Goal: Communication & Community: Answer question/provide support

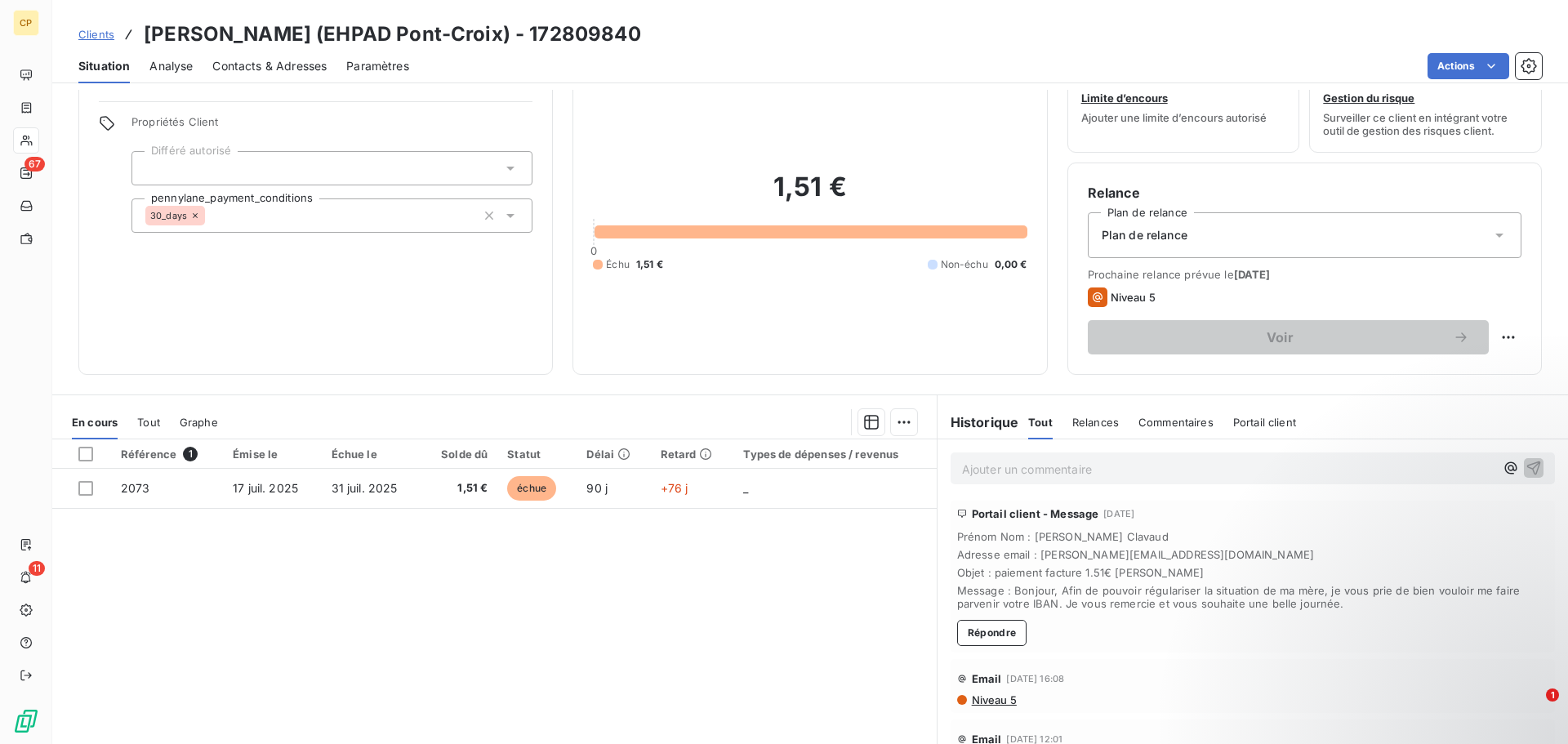
scroll to position [110, 0]
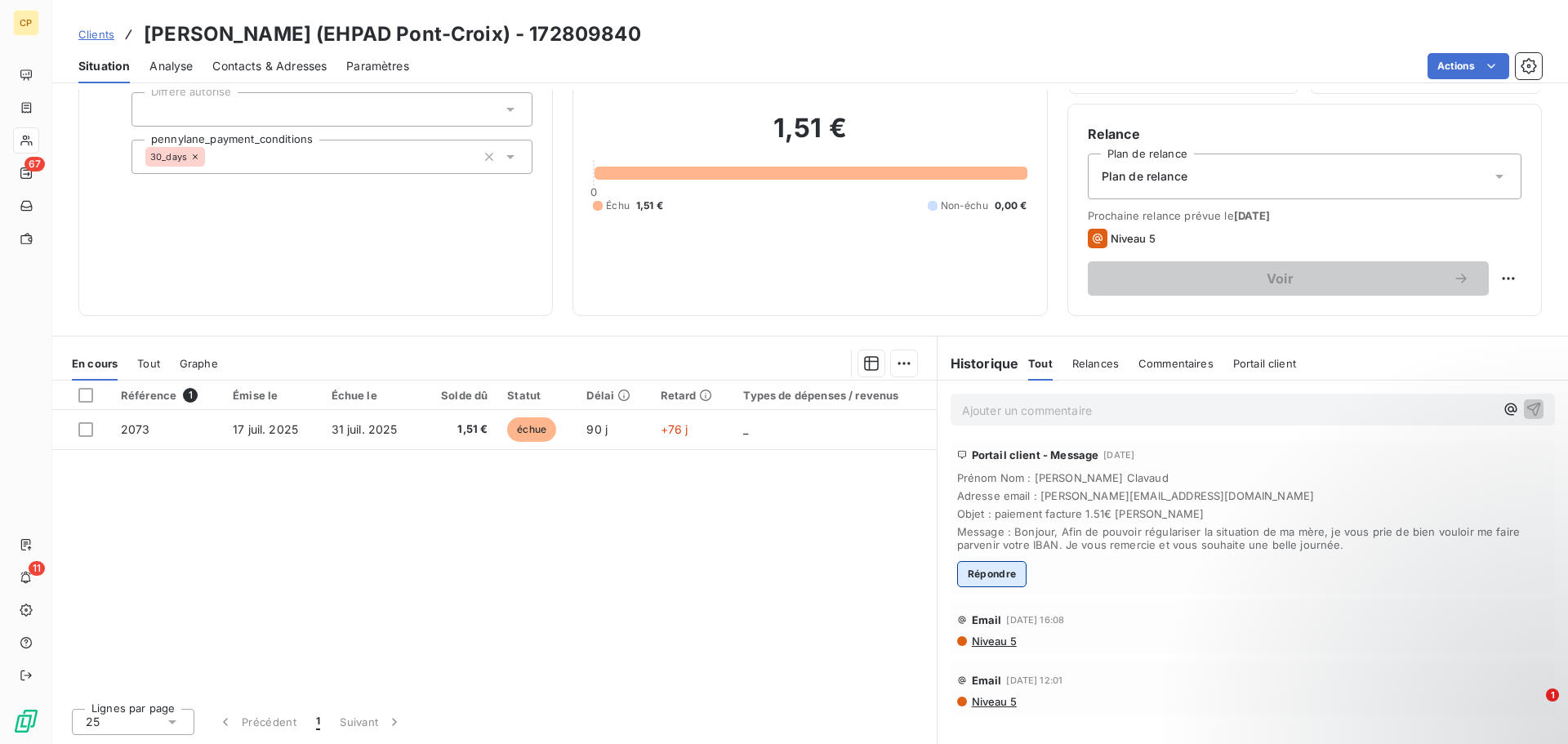
click at [1009, 568] on button "Répondre" at bounding box center [992, 574] width 70 height 26
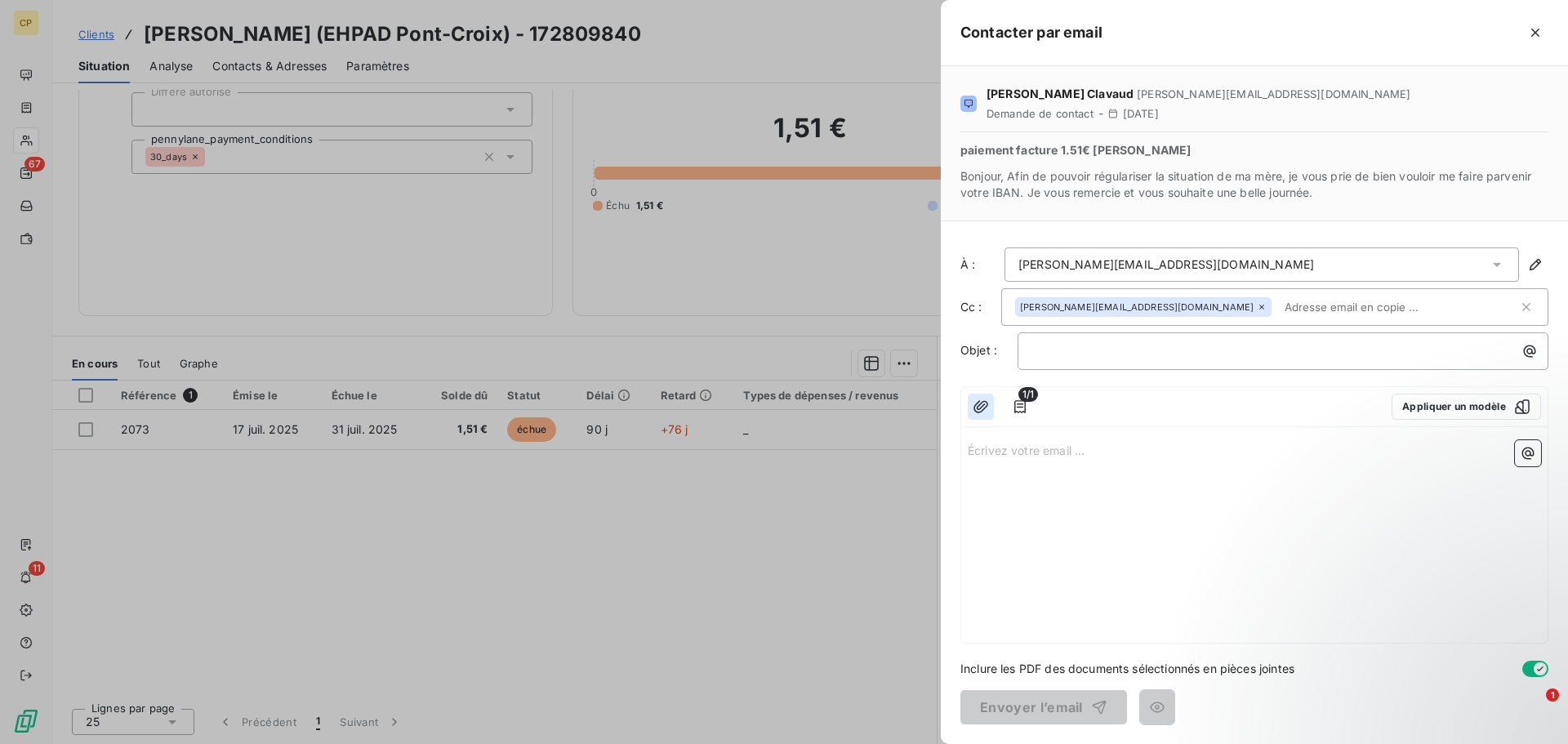
click at [973, 407] on icon "button" at bounding box center [981, 406] width 16 height 16
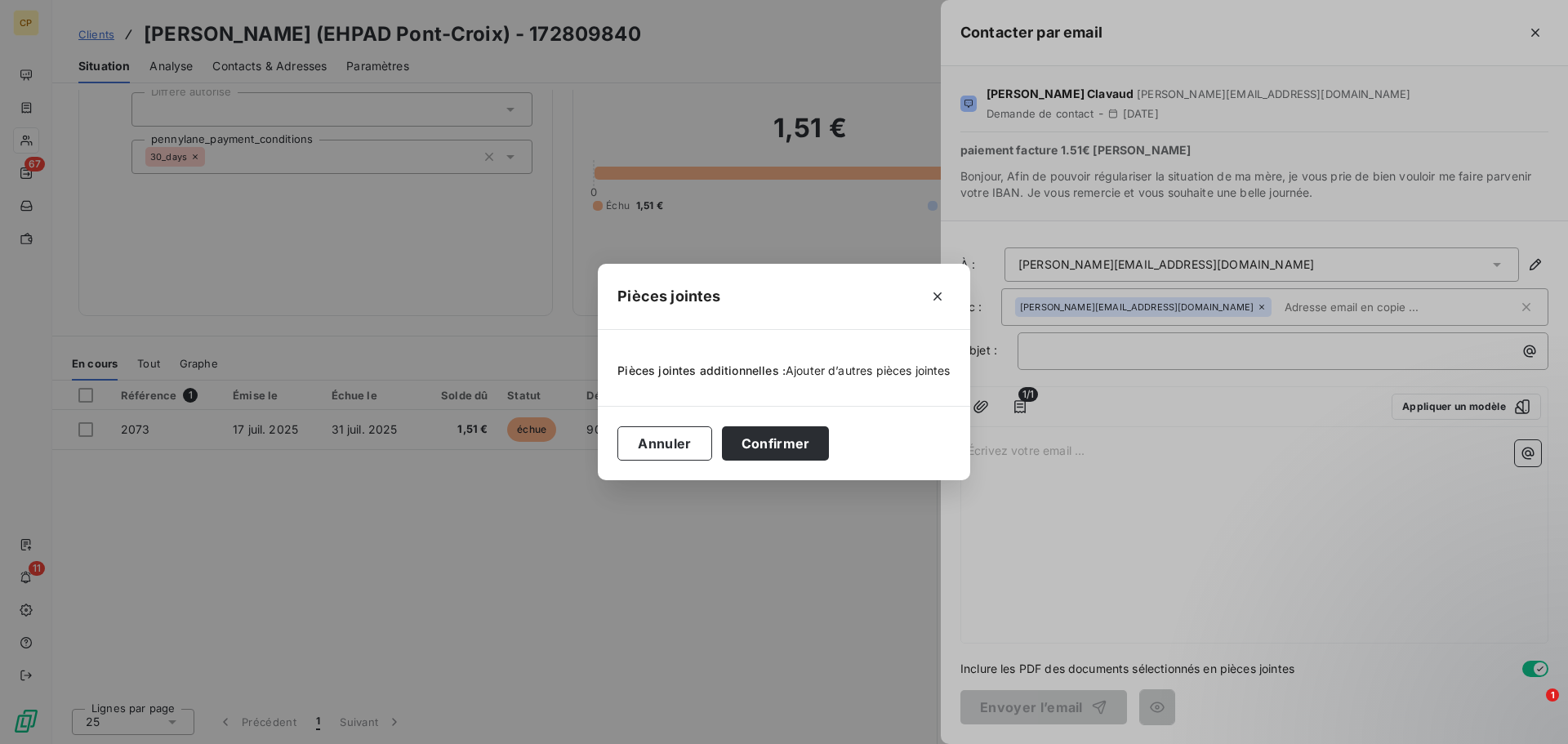
click at [843, 371] on span "Ajouter d’autres pièces jointes" at bounding box center [867, 371] width 165 height 14
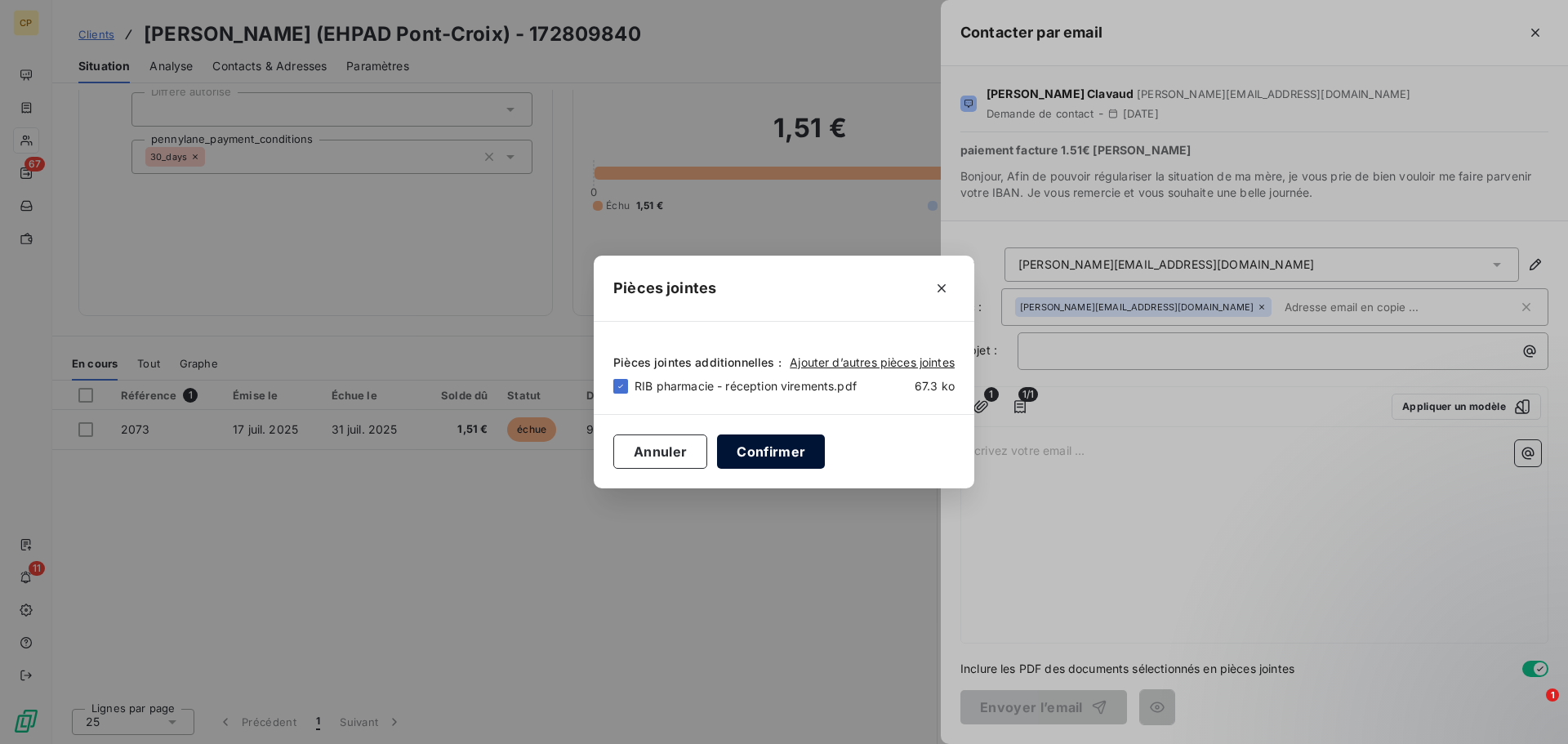
click at [764, 446] on button "Confirmer" at bounding box center [771, 451] width 108 height 34
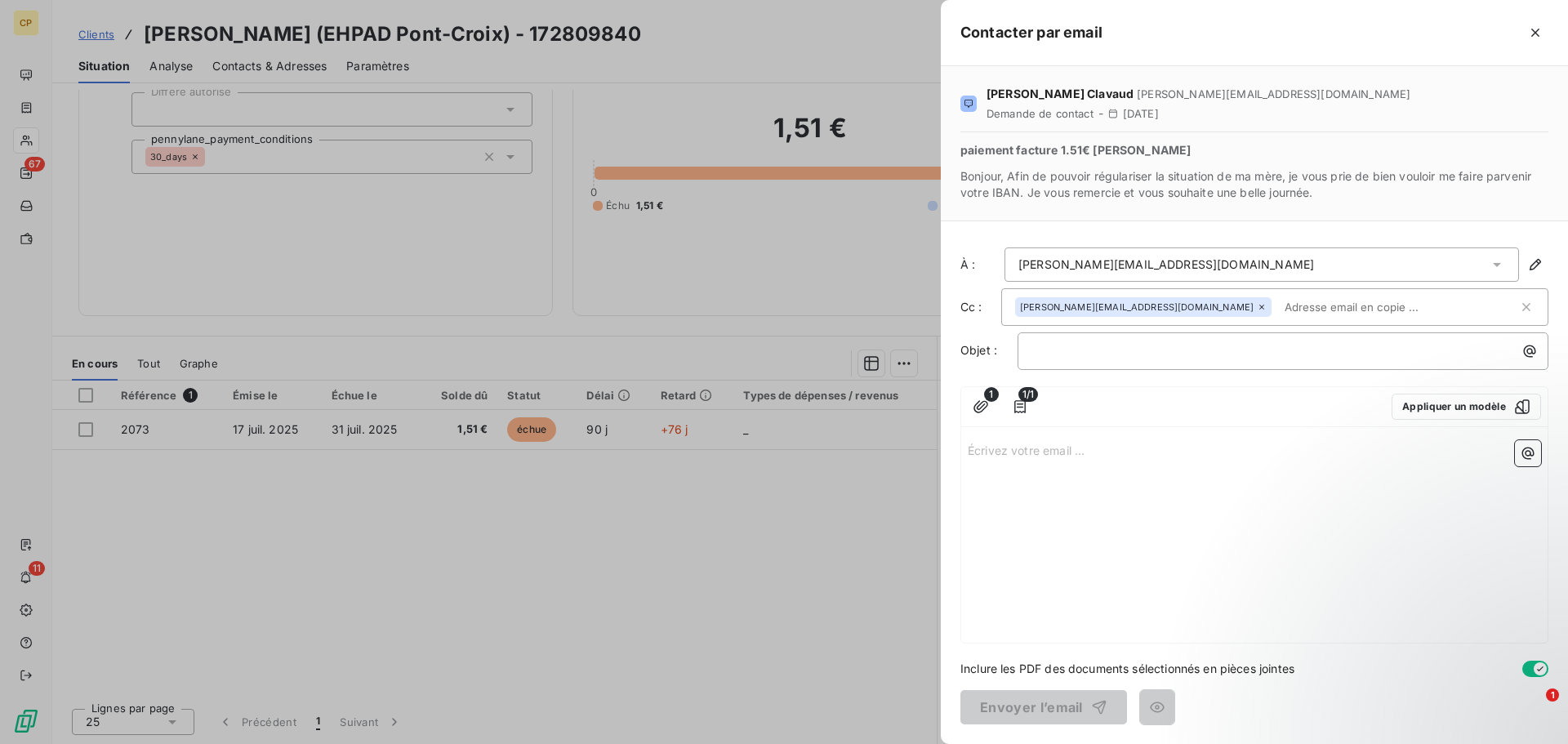
click at [1071, 455] on p "Écrivez votre email ... ﻿" at bounding box center [1254, 449] width 573 height 19
click at [1097, 351] on p "﻿" at bounding box center [1286, 351] width 511 height 19
click at [1148, 516] on div "Écrivez votre email ... ﻿" at bounding box center [1253, 537] width 586 height 209
drag, startPoint x: 1090, startPoint y: 464, endPoint x: 1081, endPoint y: 455, distance: 12.7
click at [1088, 463] on div "Écrivez votre email ... ﻿" at bounding box center [1253, 537] width 586 height 209
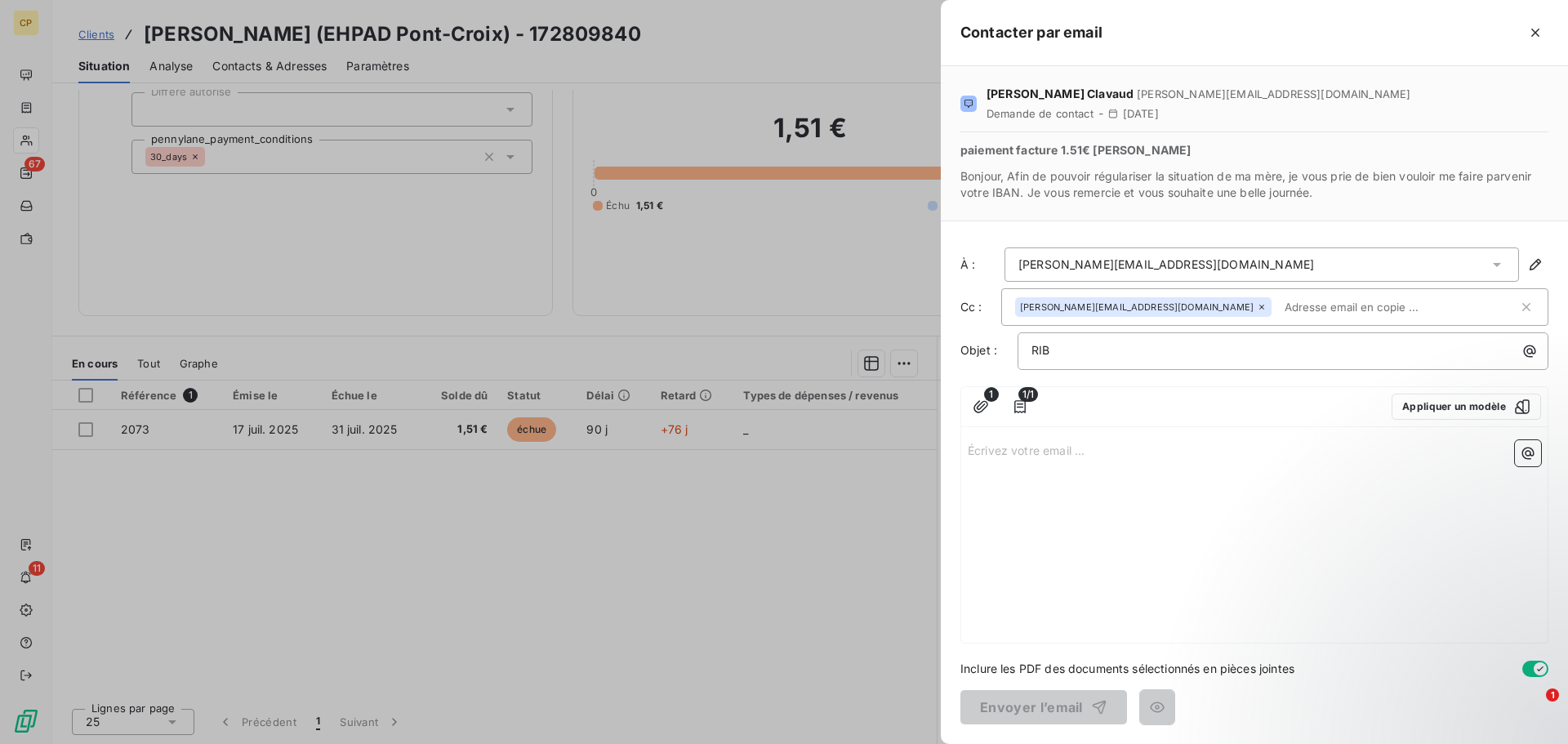
click at [1081, 454] on p "Écrivez votre email ... ﻿" at bounding box center [1254, 449] width 573 height 19
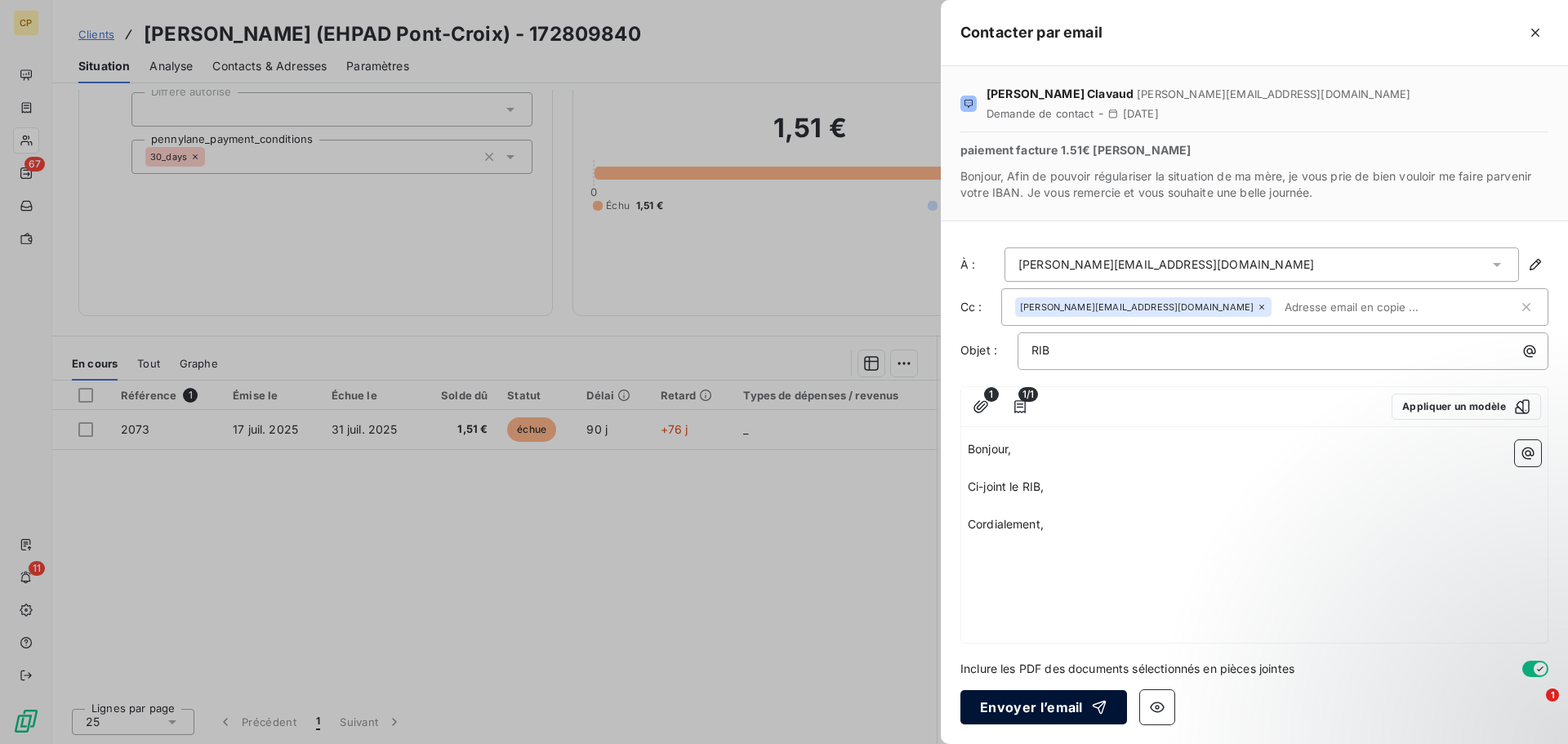
click at [1043, 708] on button "Envoyer l’email" at bounding box center [1043, 707] width 167 height 34
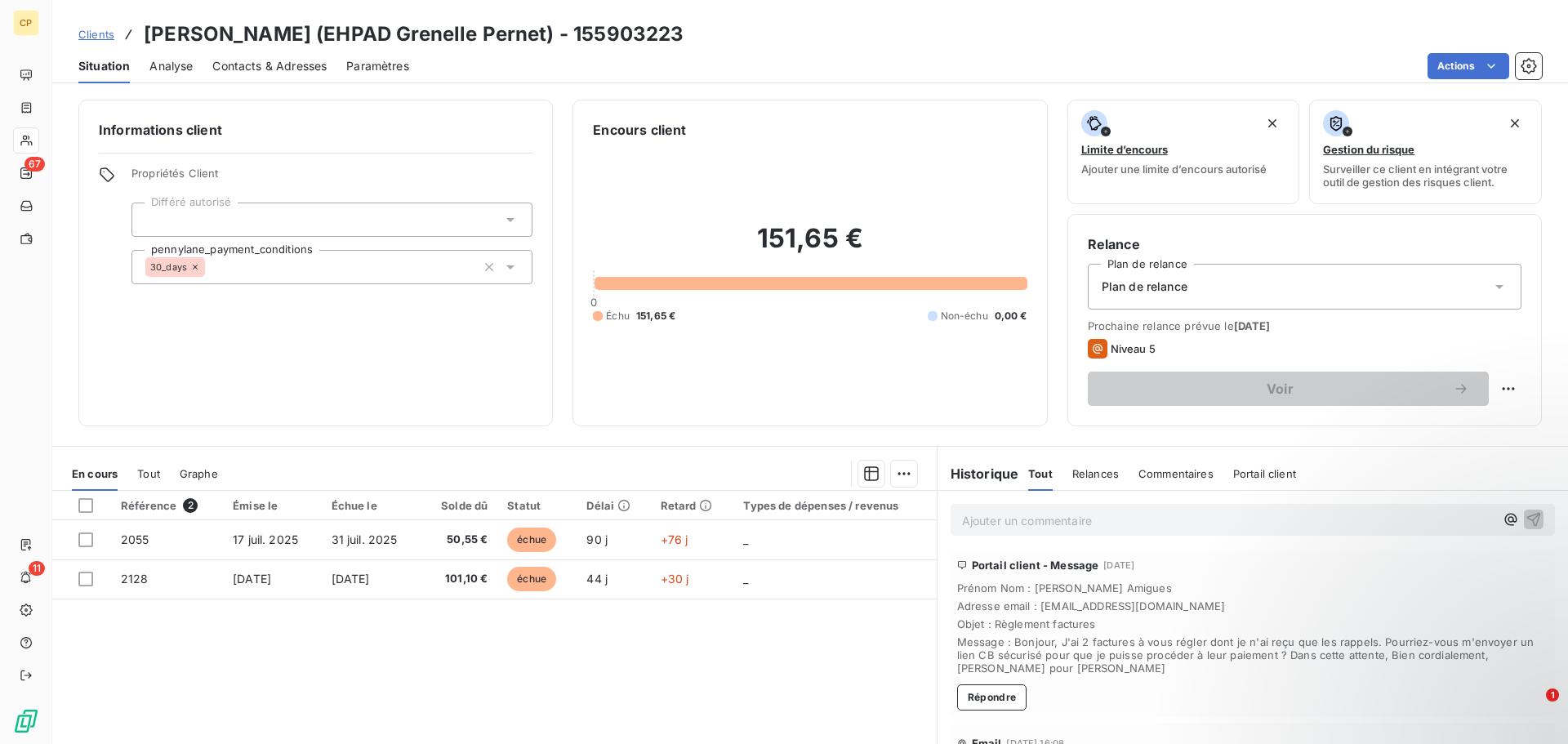
scroll to position [82, 0]
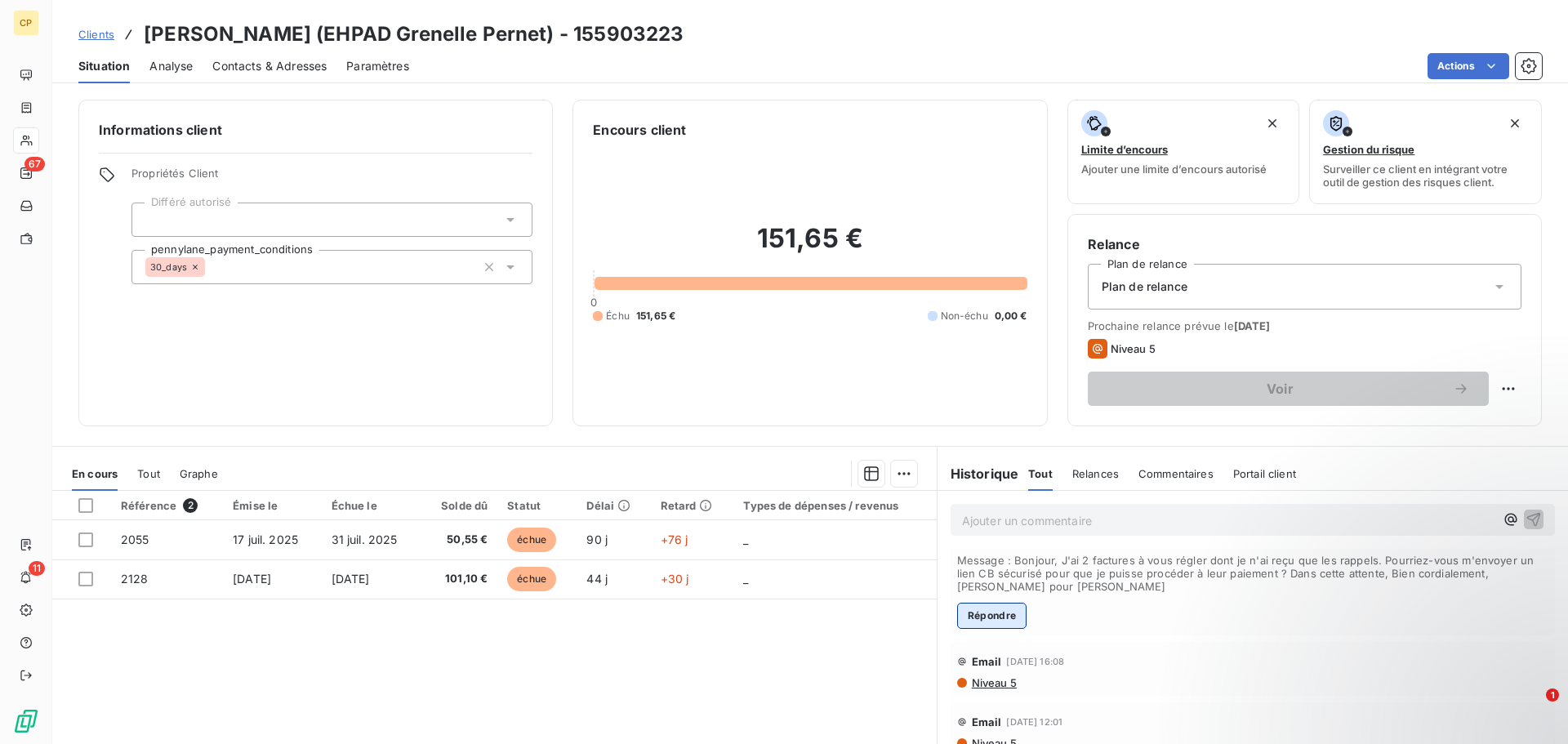
click at [991, 619] on button "Répondre" at bounding box center [992, 615] width 70 height 26
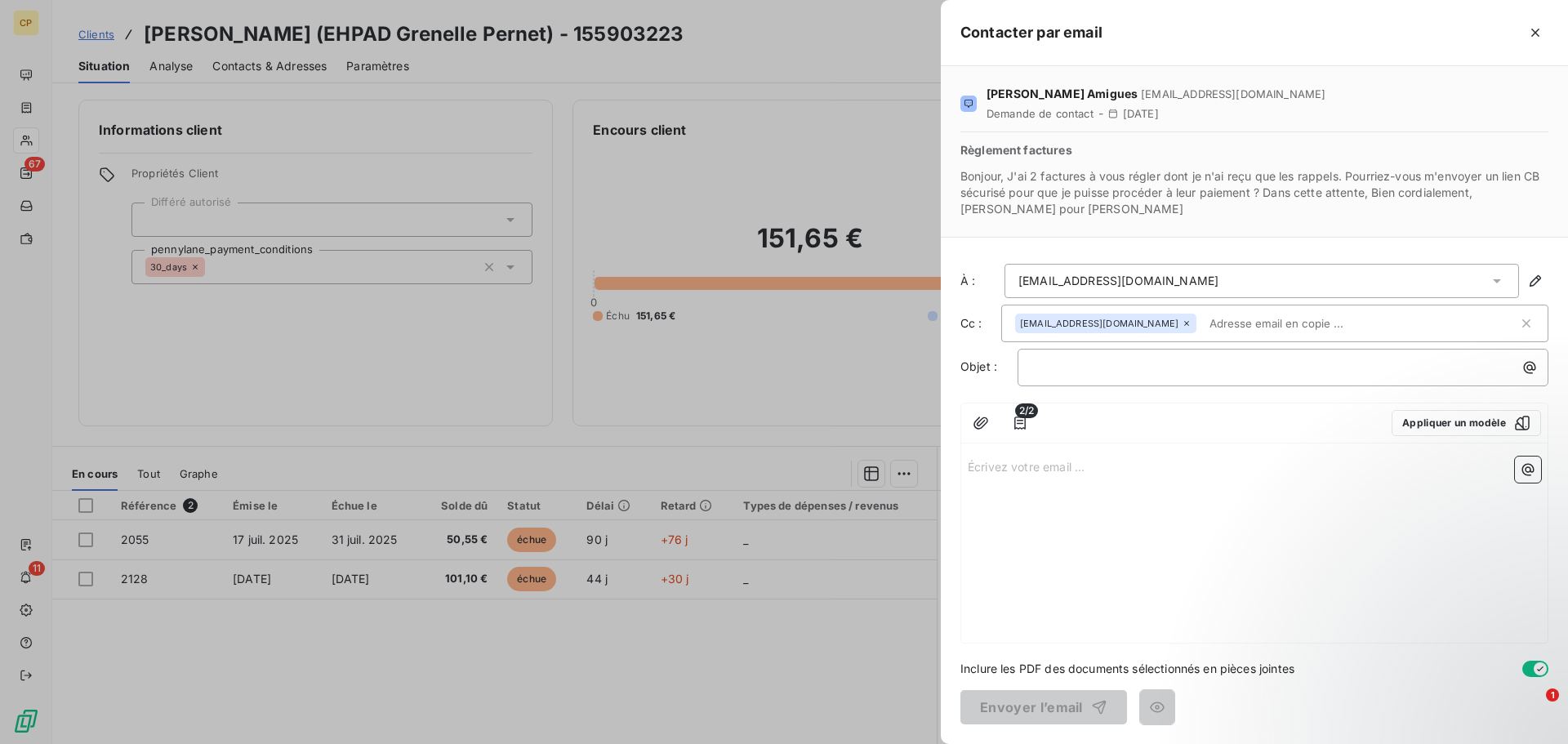
click at [1061, 382] on div "﻿" at bounding box center [1282, 368] width 530 height 38
click at [1061, 373] on p "﻿" at bounding box center [1286, 367] width 511 height 19
click at [1045, 464] on p "Écrivez votre email ... ﻿" at bounding box center [1254, 465] width 573 height 19
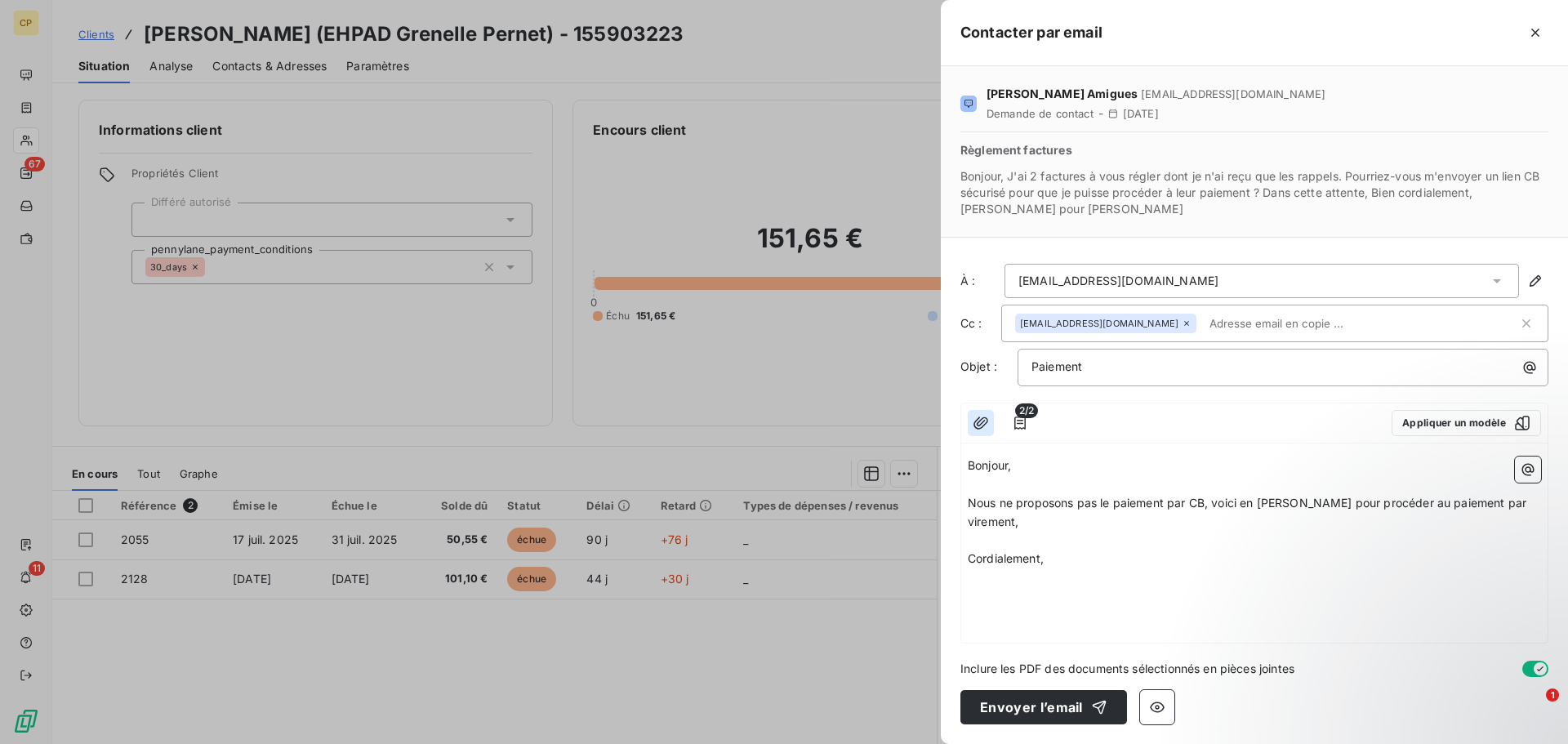
click at [979, 422] on icon "button" at bounding box center [981, 422] width 16 height 16
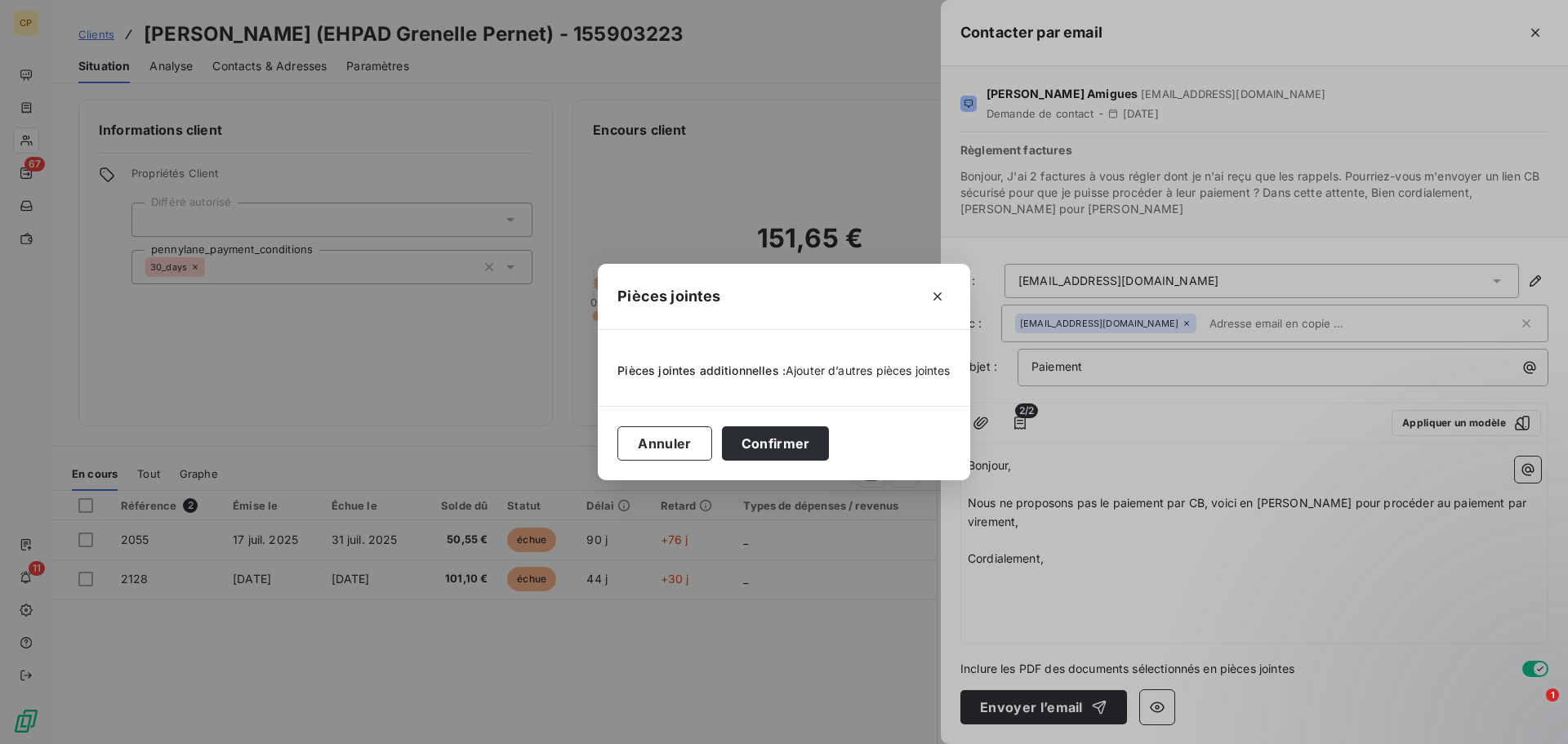
click at [844, 366] on span "Ajouter d’autres pièces jointes" at bounding box center [867, 371] width 165 height 14
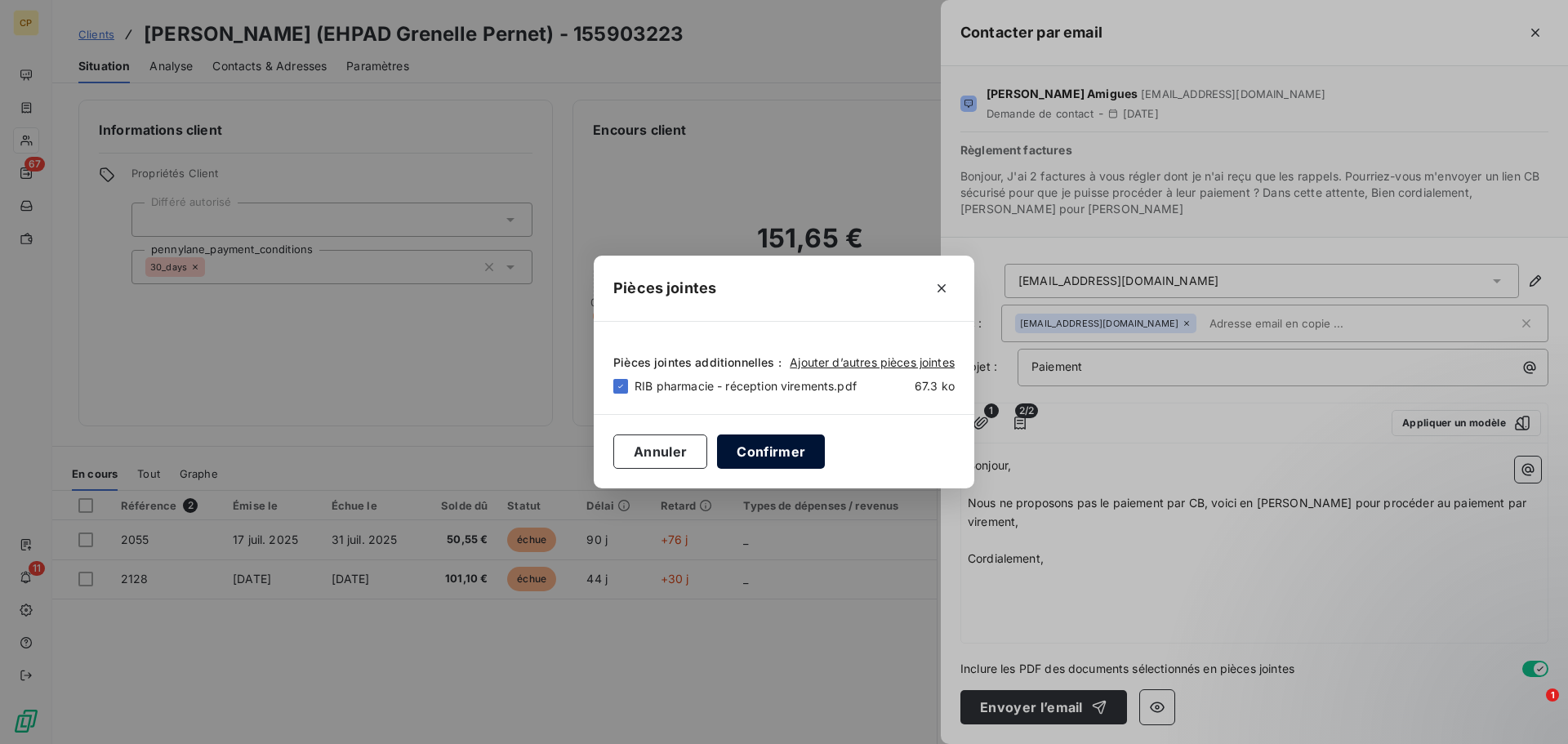
click at [767, 453] on button "Confirmer" at bounding box center [771, 451] width 108 height 34
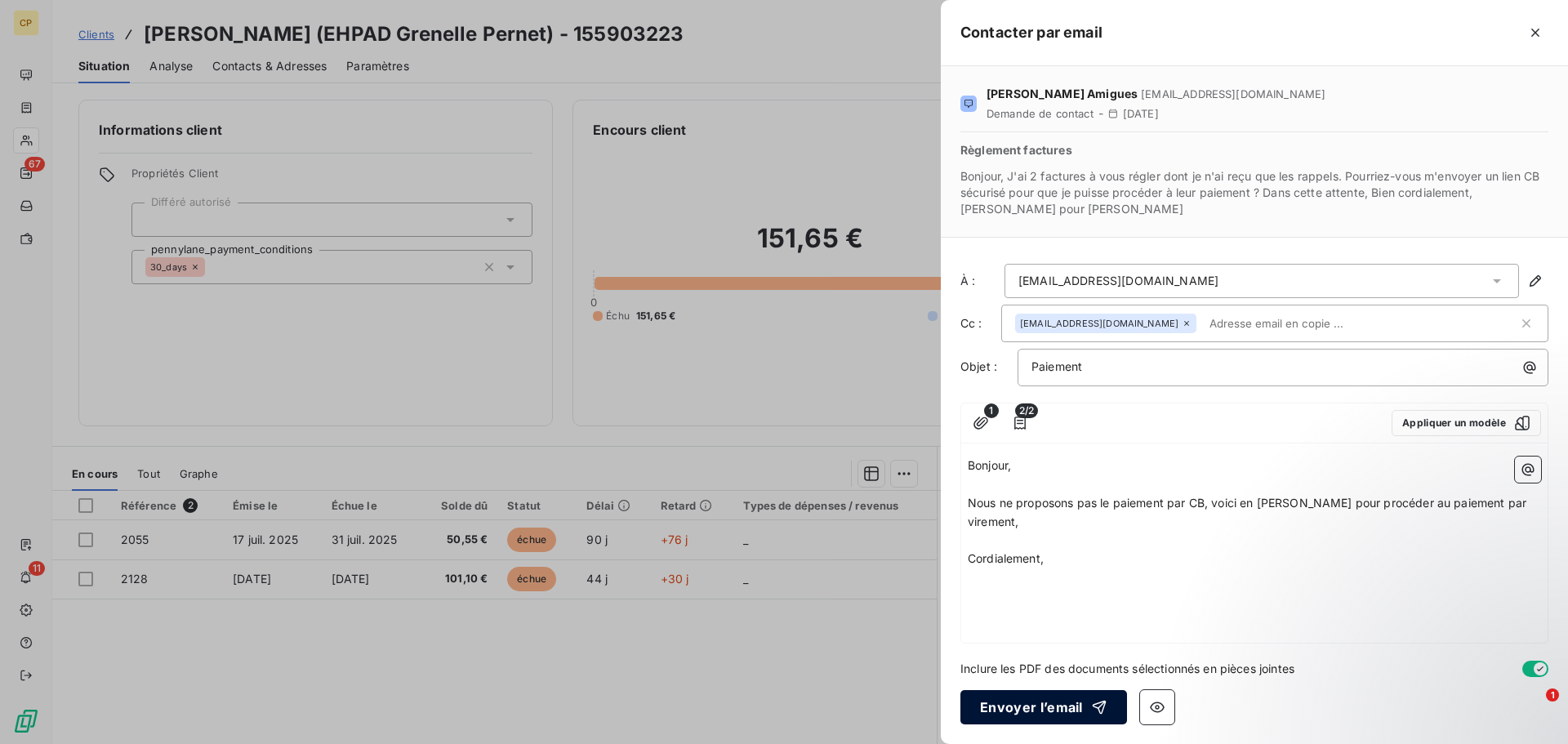
click at [1041, 709] on button "Envoyer l’email" at bounding box center [1043, 707] width 167 height 34
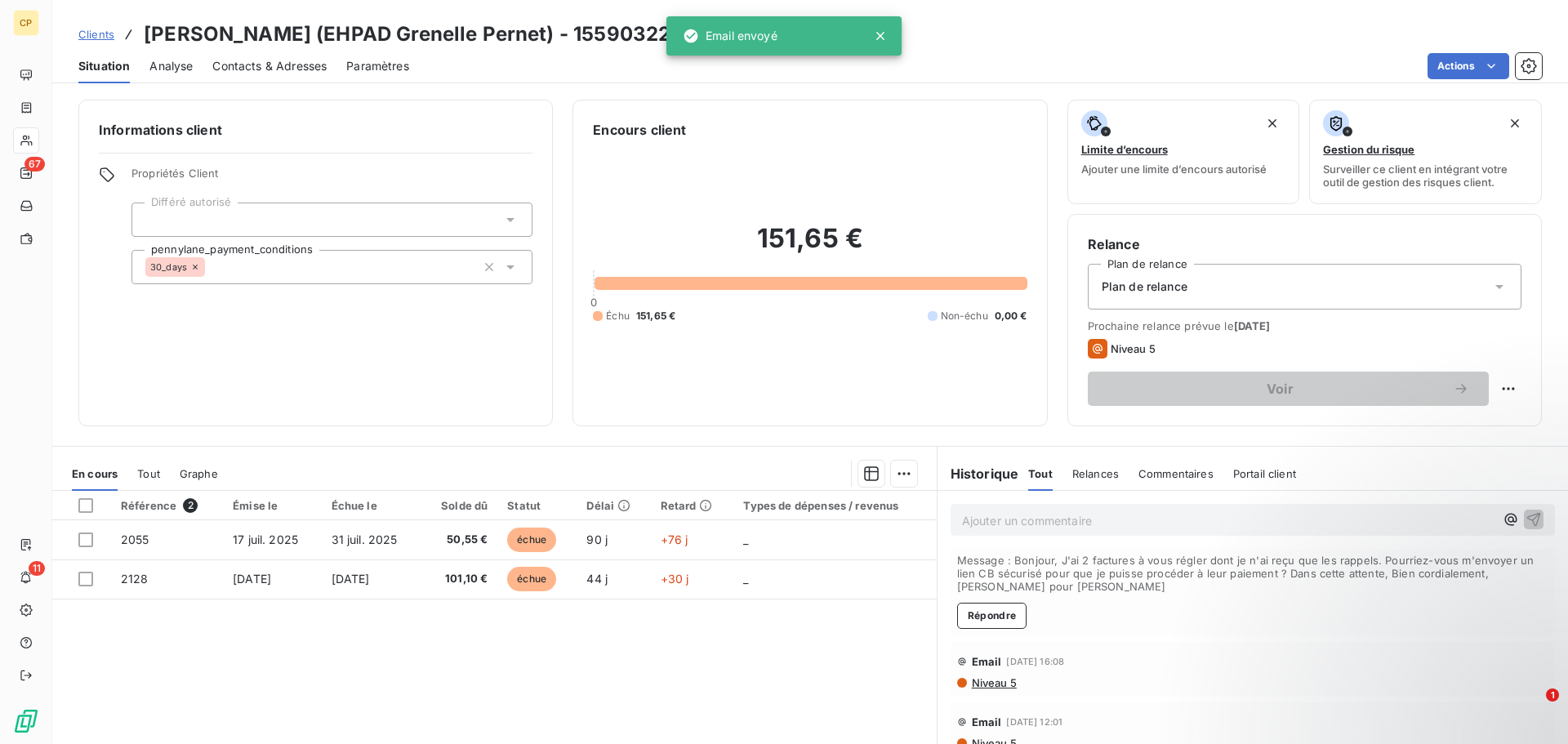
scroll to position [133, 0]
